Goal: Task Accomplishment & Management: Manage account settings

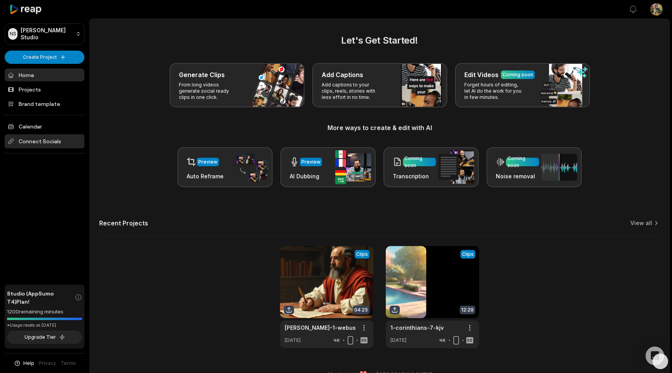
click at [44, 142] on span "Connect Socials" at bounding box center [45, 141] width 80 height 14
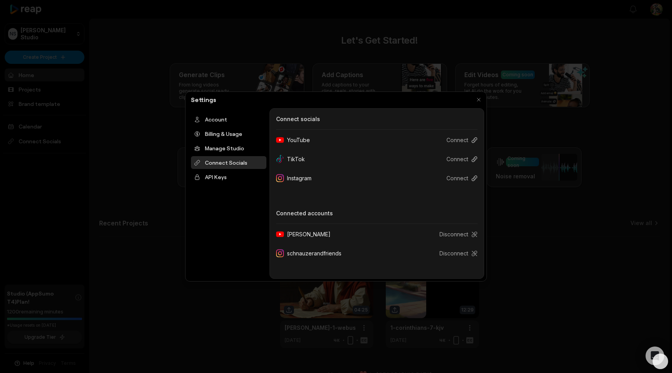
click at [529, 16] on div at bounding box center [336, 186] width 672 height 373
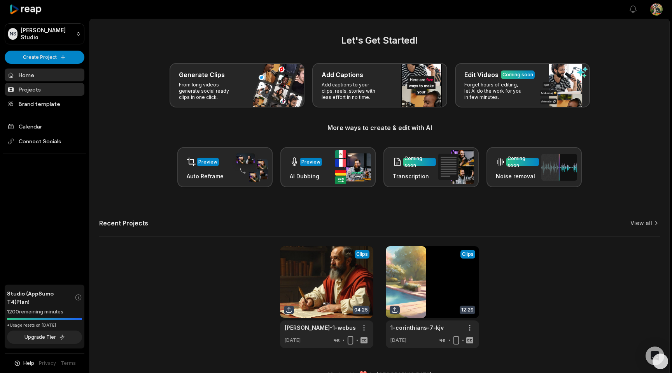
click at [45, 90] on link "Projects" at bounding box center [45, 89] width 80 height 13
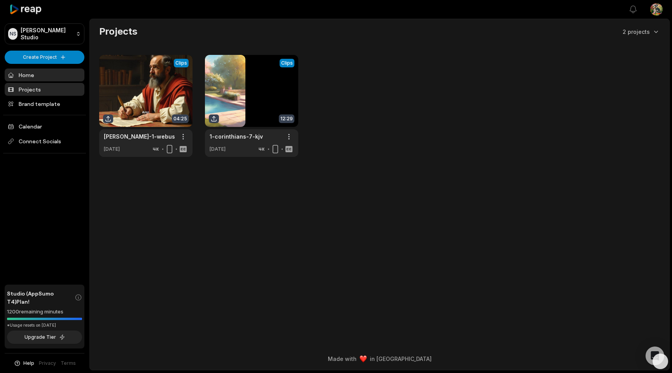
click at [41, 77] on link "Home" at bounding box center [45, 74] width 80 height 13
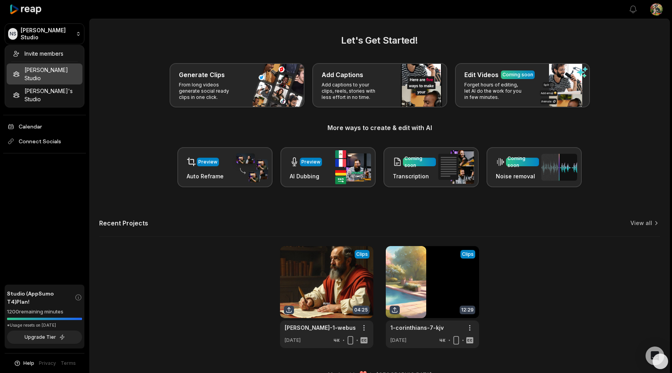
click at [74, 35] on html "NS Nghiem's Studio Create Project Home Projects Brand template Calendar Connect…" at bounding box center [336, 186] width 672 height 373
click at [65, 86] on div "[PERSON_NAME]'s Studio" at bounding box center [45, 94] width 76 height 21
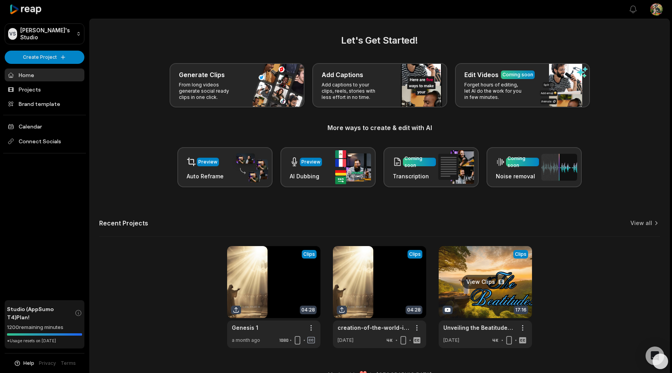
scroll to position [16, 0]
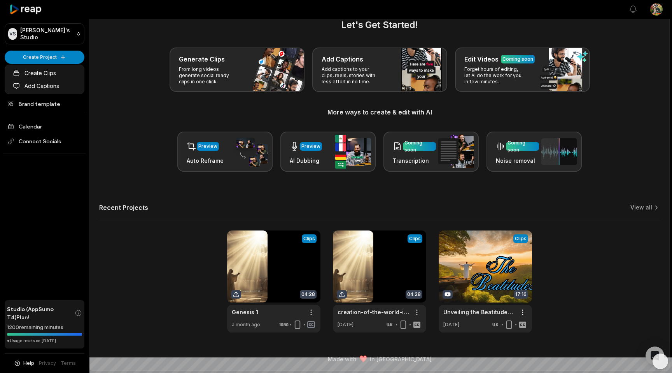
click at [63, 57] on html "VS Vonaux's Studio Create Project Home Projects Brand template Calendar Connect…" at bounding box center [336, 170] width 672 height 373
click at [72, 33] on html "VS Vonaux's Studio Create Project Home Projects Brand template Calendar Connect…" at bounding box center [336, 170] width 672 height 373
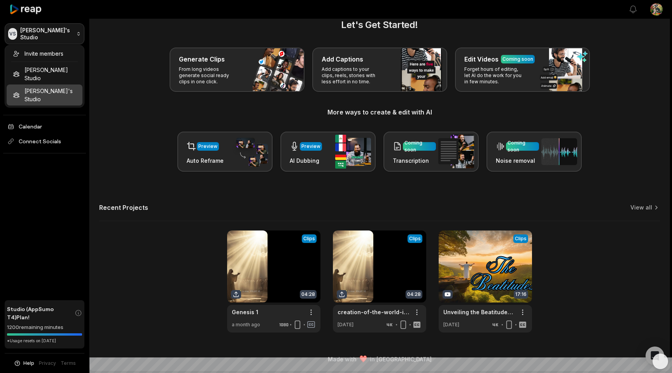
click at [75, 35] on html "VS Vonaux's Studio Create Project Home Projects Brand template Calendar Connect…" at bounding box center [336, 170] width 672 height 373
click at [62, 53] on div "Invite members" at bounding box center [45, 53] width 76 height 13
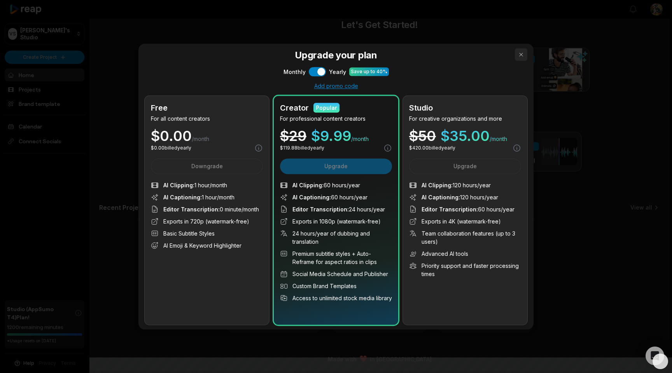
click at [522, 53] on button "button" at bounding box center [521, 54] width 12 height 12
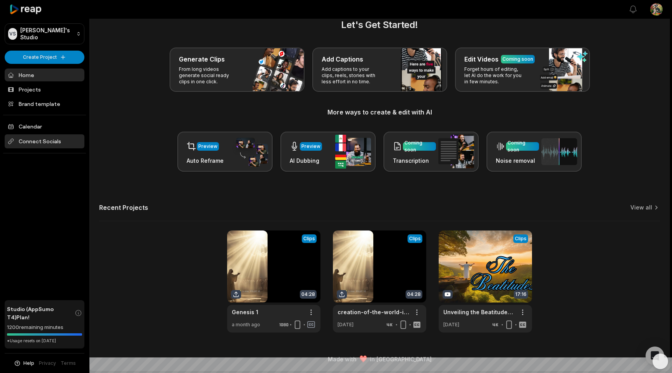
click at [44, 143] on span "Connect Socials" at bounding box center [45, 141] width 80 height 14
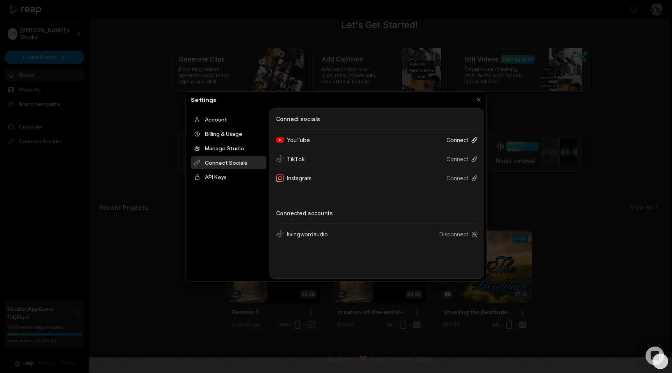
click at [466, 139] on button "Connect" at bounding box center [458, 140] width 37 height 14
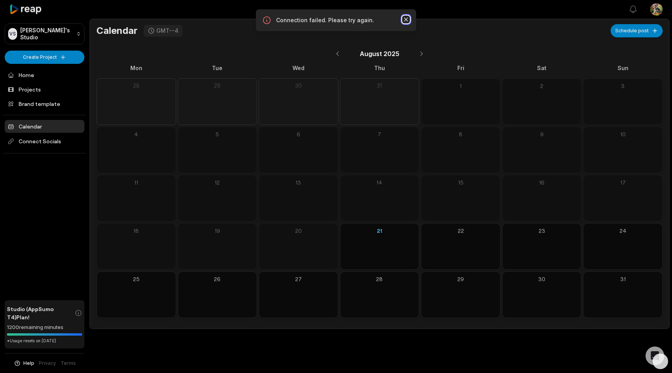
click at [405, 21] on icon "button" at bounding box center [406, 20] width 8 height 8
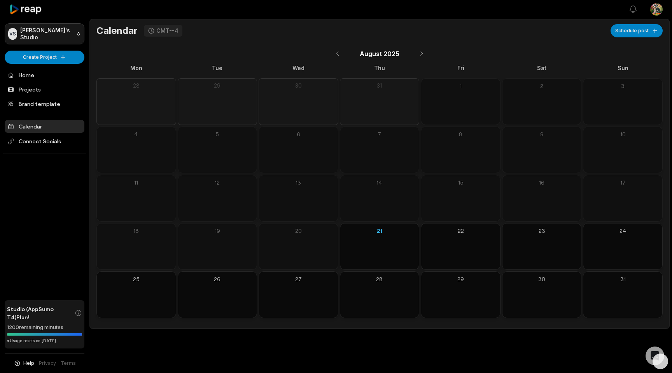
click at [74, 33] on html "VS Vonaux's Studio Create Project Home Projects Brand template Calendar Connect…" at bounding box center [336, 186] width 672 height 373
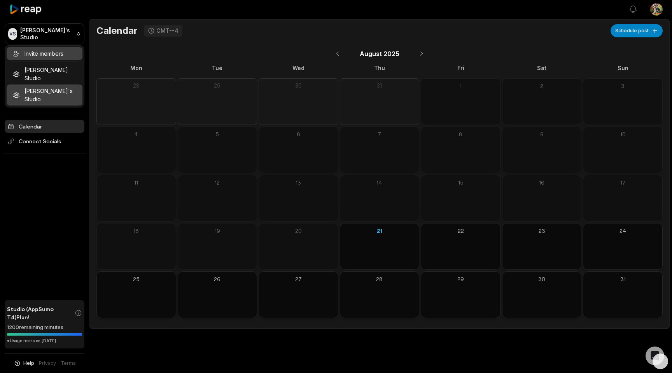
click at [65, 52] on div "Invite members" at bounding box center [45, 53] width 76 height 13
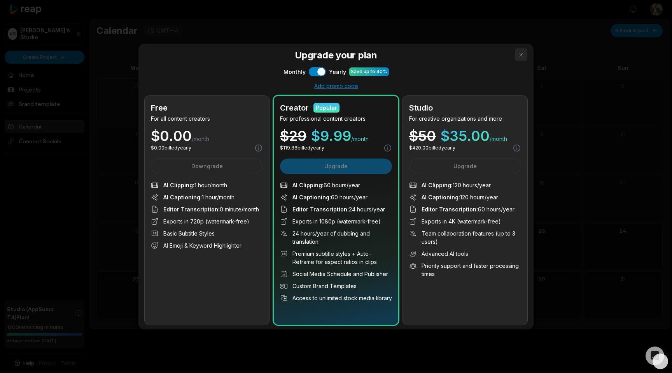
click at [519, 54] on button "button" at bounding box center [521, 54] width 12 height 12
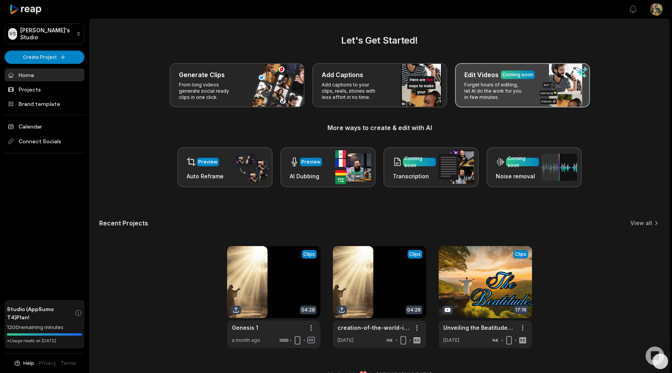
scroll to position [16, 0]
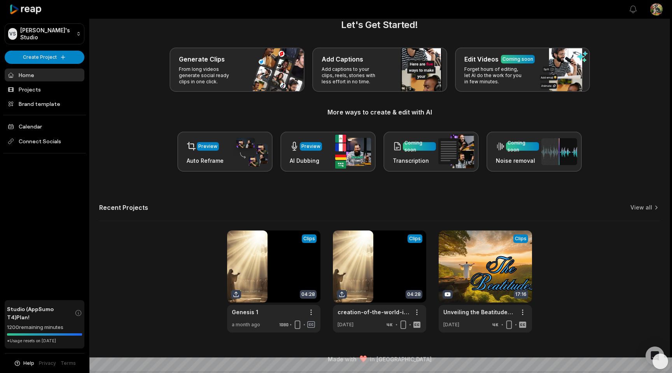
click at [654, 11] on html "VS Vonaux's Studio Create Project Home Projects Brand template Calendar Connect…" at bounding box center [336, 170] width 672 height 373
click at [620, 48] on span "Settings" at bounding box center [616, 48] width 21 height 8
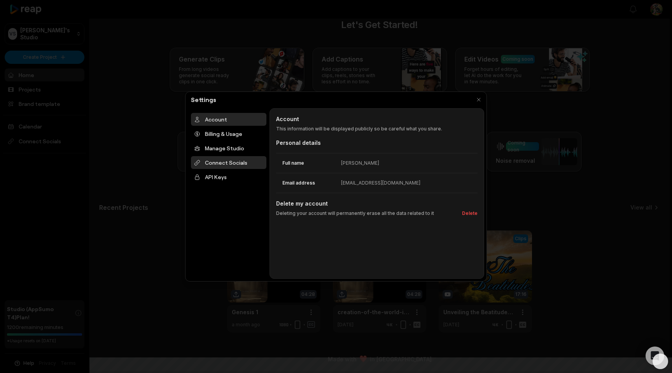
click at [240, 163] on div "Connect Socials" at bounding box center [228, 162] width 75 height 13
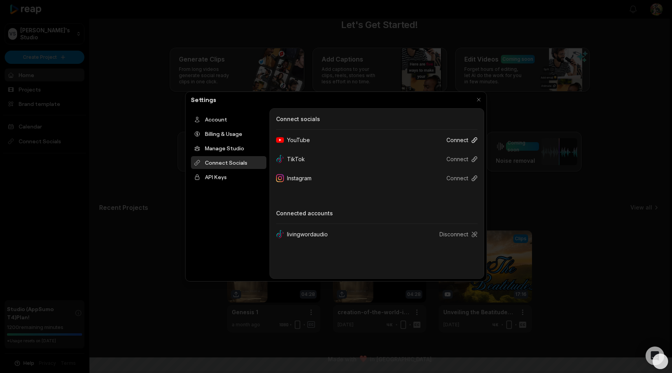
click at [461, 140] on button "Connect" at bounding box center [458, 140] width 37 height 14
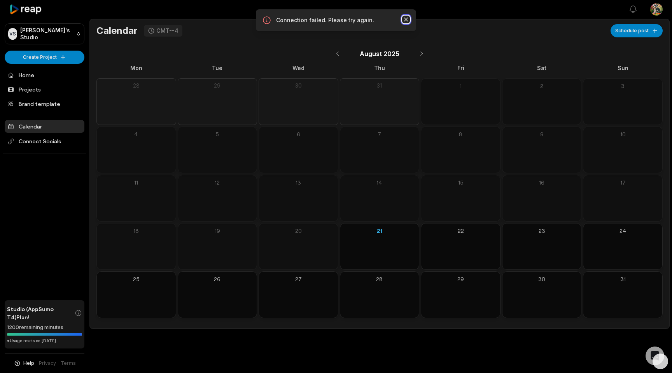
click at [407, 18] on icon "button" at bounding box center [406, 20] width 4 height 4
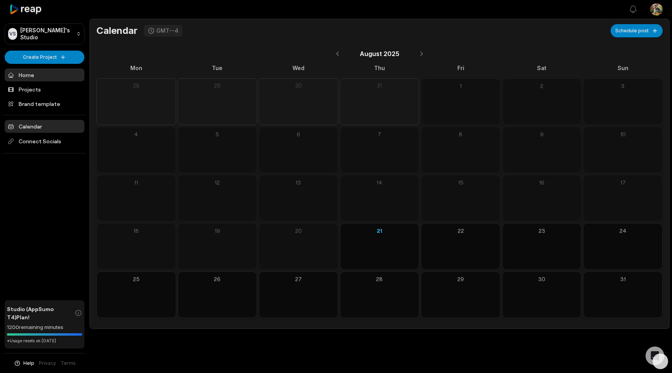
click at [55, 77] on link "Home" at bounding box center [45, 74] width 80 height 13
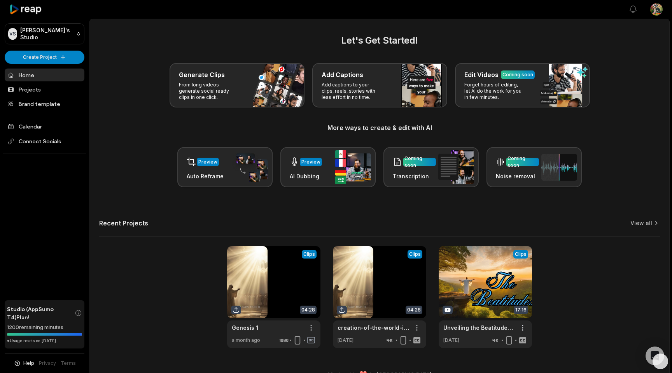
click at [76, 31] on html "VS [PERSON_NAME]'s Studio Create Project Home Projects Brand template Calendar …" at bounding box center [336, 186] width 672 height 373
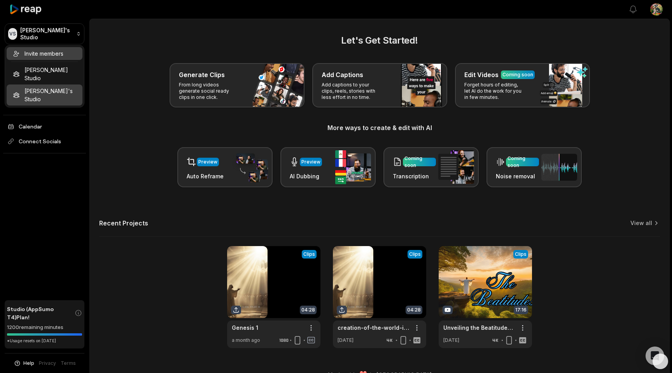
click at [63, 53] on div "Invite members" at bounding box center [45, 53] width 76 height 13
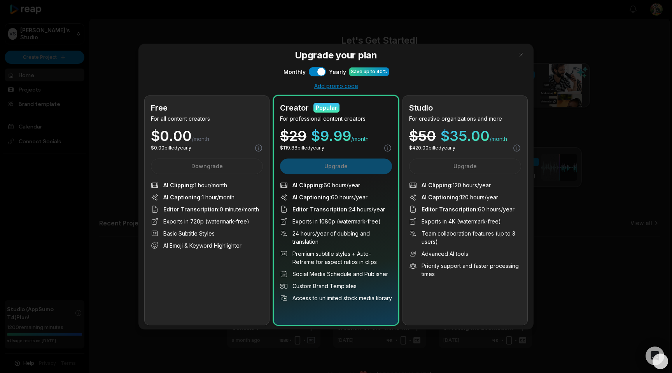
click at [49, 77] on div at bounding box center [336, 186] width 672 height 373
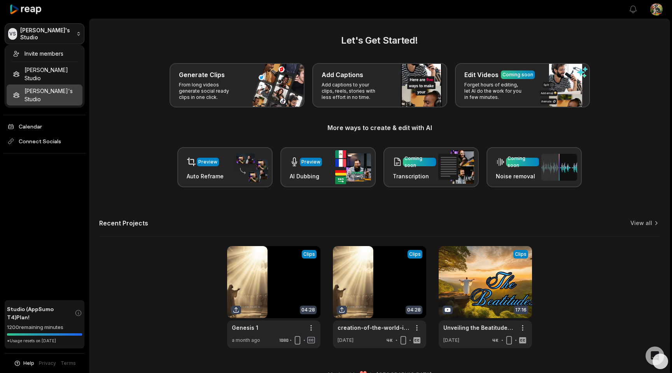
click at [67, 33] on html "VS Vonaux's Studio Create Project Home Projects Brand template Calendar Connect…" at bounding box center [336, 186] width 672 height 373
click at [54, 84] on div "Invite members Nghiem's Studio Vonaux's Studio" at bounding box center [45, 76] width 80 height 62
click at [51, 82] on div "Invite members Nghiem's Studio Vonaux's Studio" at bounding box center [45, 76] width 80 height 62
click at [49, 56] on div "Invite members" at bounding box center [45, 53] width 76 height 13
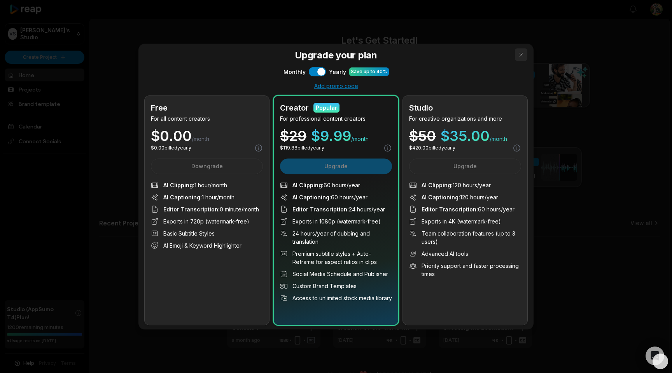
click at [522, 55] on button "button" at bounding box center [521, 54] width 12 height 12
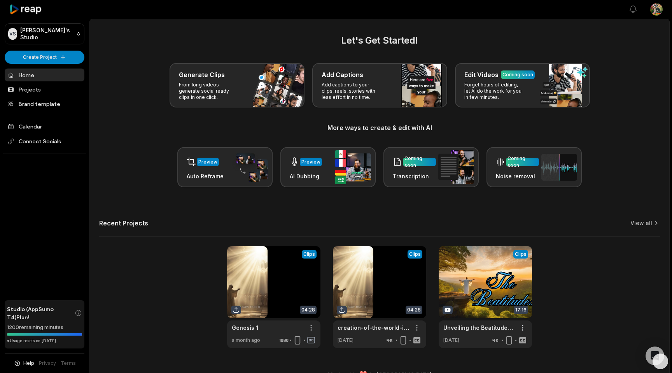
scroll to position [16, 0]
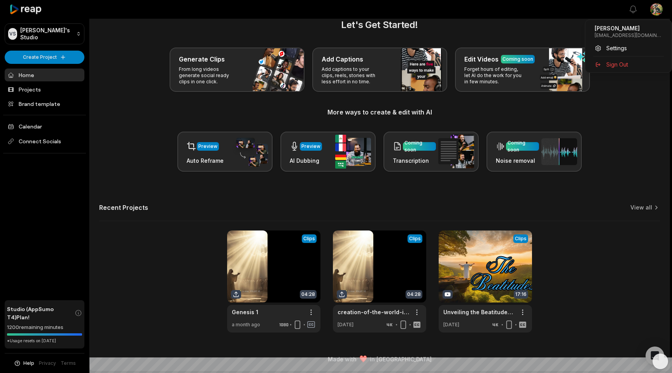
click at [653, 14] on html "VS Vonaux's Studio Create Project Home Projects Brand template Calendar Connect…" at bounding box center [336, 170] width 672 height 373
click at [71, 37] on html "VS Vonaux's Studio Create Project Home Projects Brand template Calendar Connect…" at bounding box center [336, 170] width 672 height 373
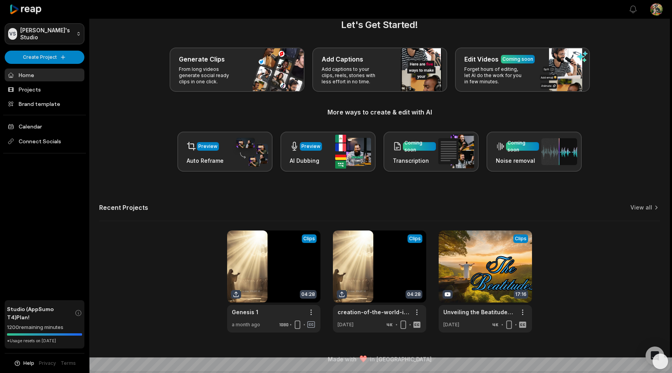
click at [77, 31] on html "VS Vonaux's Studio Create Project Home Projects Brand template Calendar Connect…" at bounding box center [336, 170] width 672 height 373
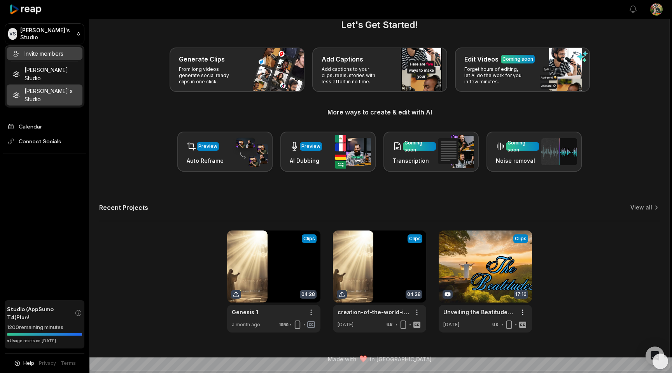
click at [44, 53] on div "Invite members" at bounding box center [45, 53] width 76 height 13
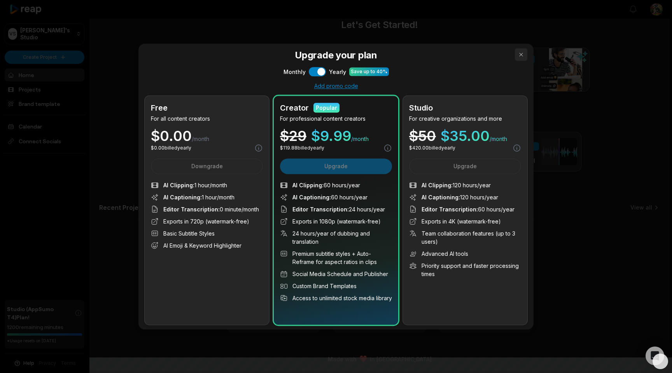
click at [520, 54] on button "button" at bounding box center [521, 54] width 12 height 12
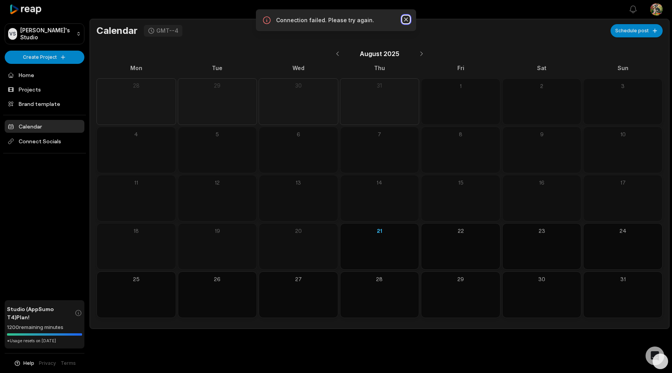
click at [406, 18] on icon "button" at bounding box center [406, 20] width 8 height 8
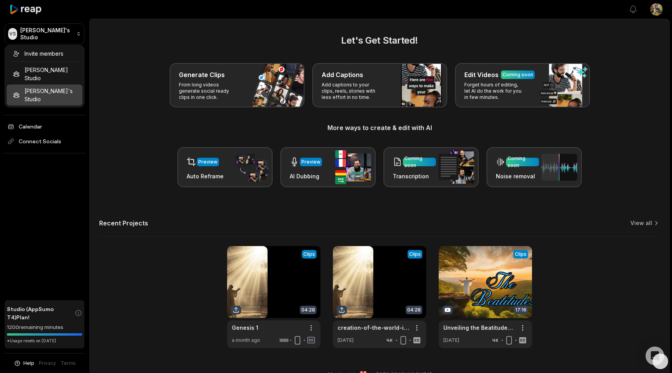
click at [57, 33] on html "VS Vonaux's Studio Create Project Home Projects Brand template Calendar Connect…" at bounding box center [336, 186] width 672 height 373
click at [66, 70] on div "Nghiem's Studio" at bounding box center [45, 73] width 76 height 21
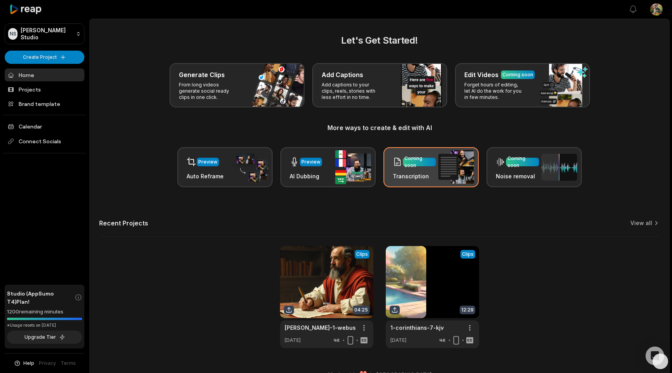
scroll to position [16, 0]
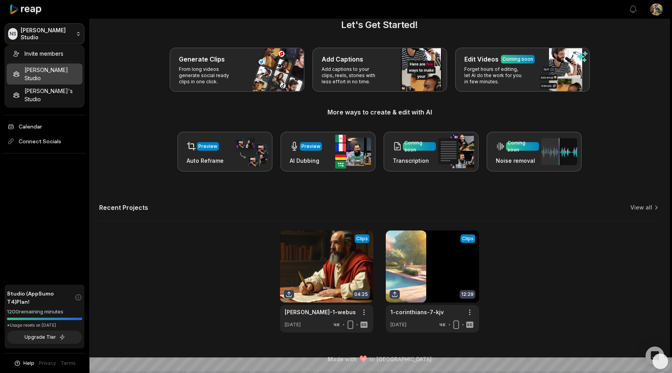
click at [60, 33] on html "NS Nghiem's Studio Create Project Home Projects Brand template Calendar Connect…" at bounding box center [336, 170] width 672 height 373
click at [56, 55] on div "Invite members" at bounding box center [45, 53] width 76 height 13
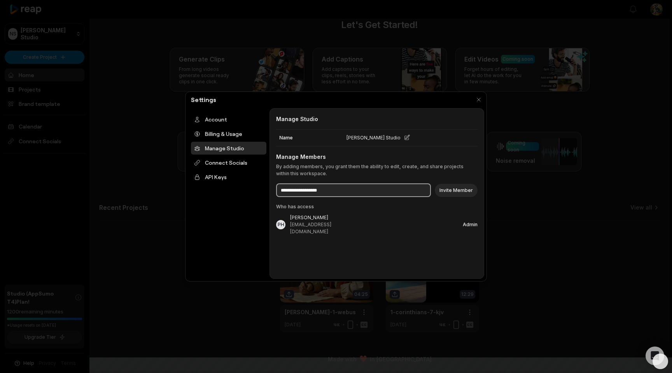
click at [352, 190] on input at bounding box center [353, 190] width 155 height 14
type input "**********"
click at [455, 189] on button "Invite Member" at bounding box center [456, 190] width 43 height 13
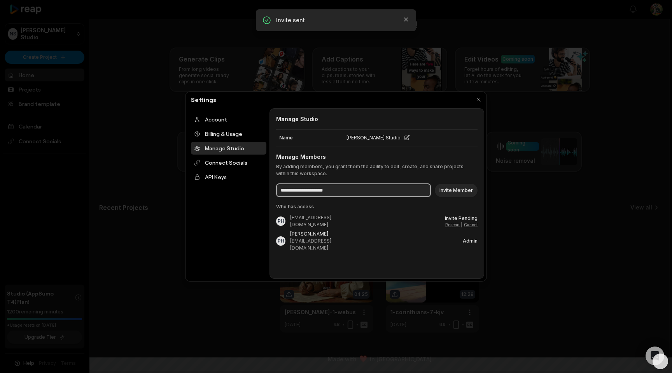
click at [350, 190] on input "**********" at bounding box center [353, 190] width 155 height 14
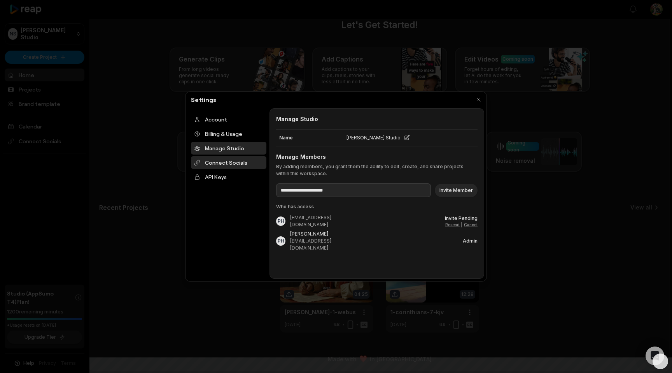
click at [232, 163] on div "Connect Socials" at bounding box center [228, 162] width 75 height 13
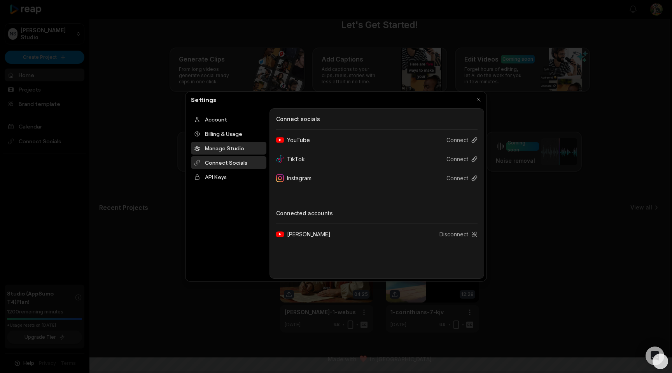
click at [235, 149] on div "Manage Studio" at bounding box center [228, 148] width 75 height 13
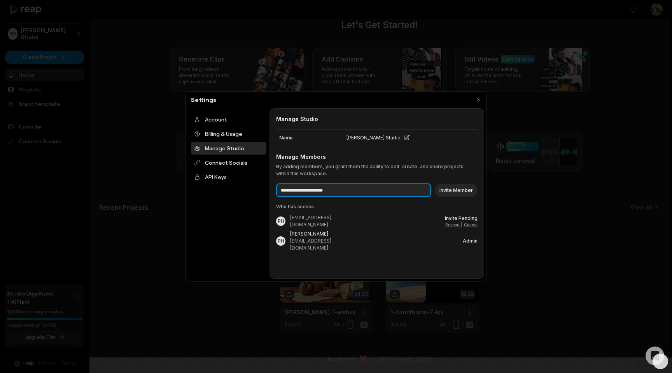
drag, startPoint x: 374, startPoint y: 189, endPoint x: 272, endPoint y: 181, distance: 102.7
click at [272, 181] on div "**********" at bounding box center [377, 193] width 215 height 170
click at [459, 191] on button "Invite Member" at bounding box center [456, 190] width 43 height 13
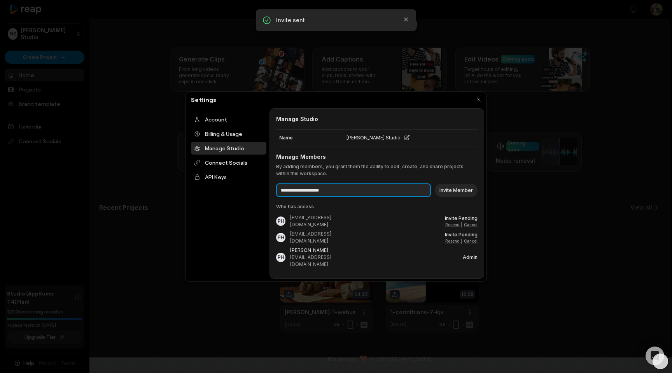
drag, startPoint x: 352, startPoint y: 189, endPoint x: 273, endPoint y: 182, distance: 80.1
click at [273, 182] on div "**********" at bounding box center [377, 193] width 215 height 170
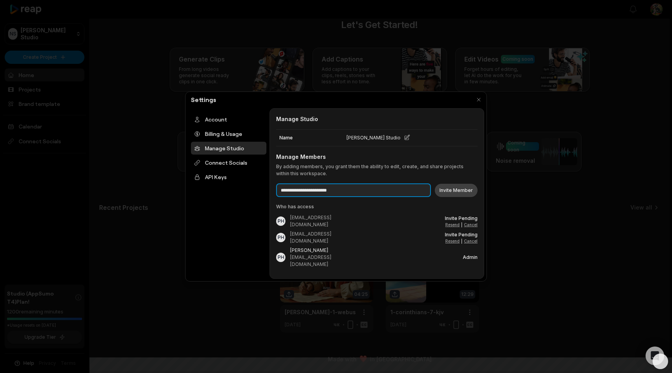
type input "**********"
click at [454, 189] on button "Invite Member" at bounding box center [456, 190] width 43 height 13
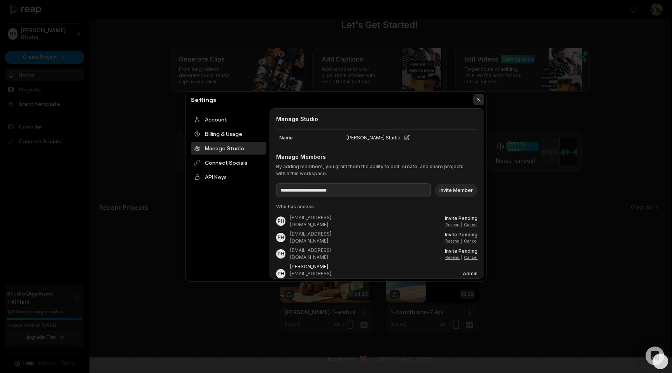
click at [478, 100] on button "button" at bounding box center [478, 99] width 11 height 11
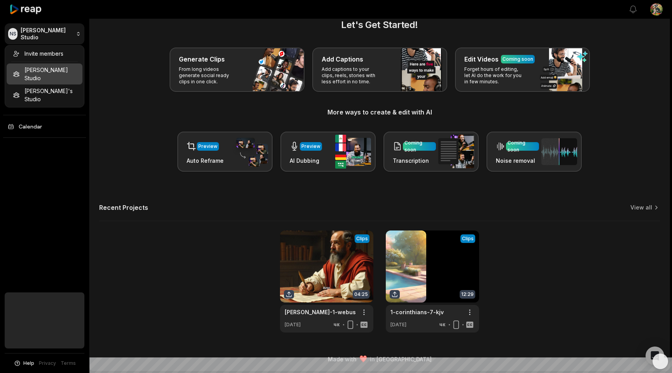
click at [67, 33] on html "NS Nghiem's Studio Create Project Home Projects Brand template Calendar Help Pr…" at bounding box center [336, 170] width 672 height 373
click at [87, 34] on html "NS Nghiem's Studio Create Project Home Projects Brand template Calendar Help Pr…" at bounding box center [336, 170] width 672 height 373
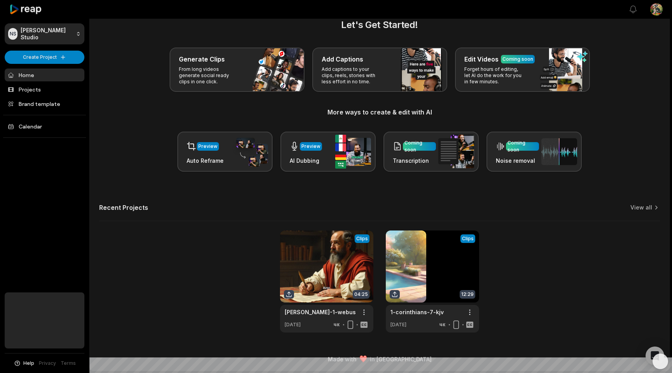
click at [49, 76] on link "Home" at bounding box center [45, 74] width 80 height 13
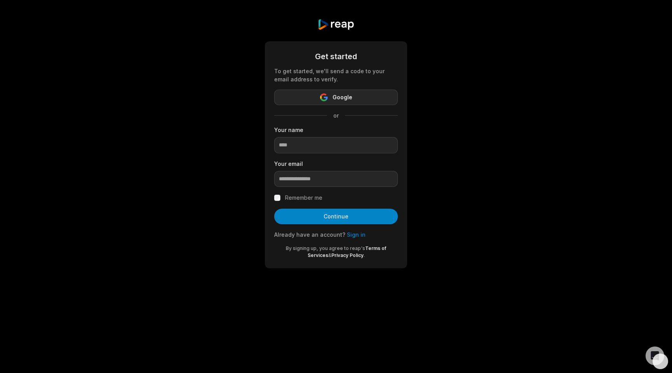
click at [357, 99] on button "Google" at bounding box center [336, 97] width 124 height 16
